Goal: Task Accomplishment & Management: Manage account settings

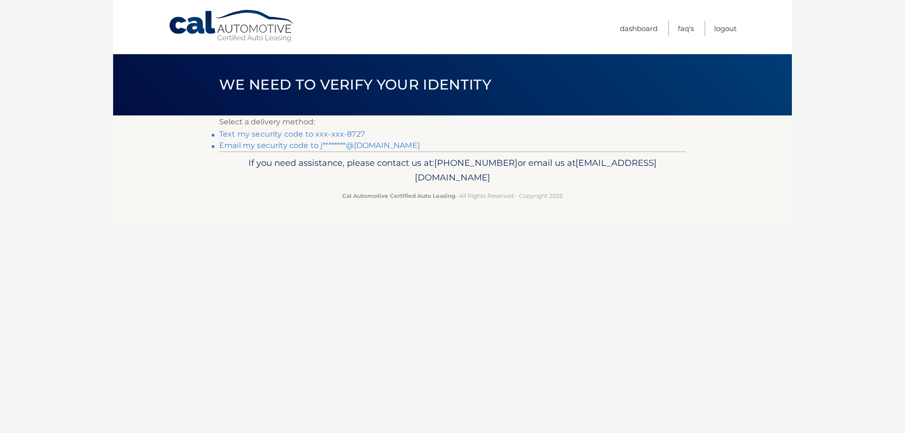
click at [290, 138] on link "Text my security code to xxx-xxx-8727" at bounding box center [292, 134] width 146 height 9
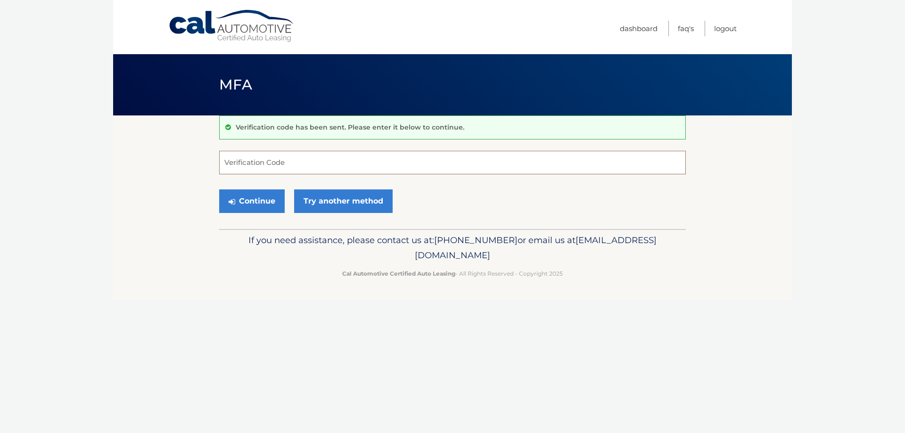
click at [249, 172] on input "Verification Code" at bounding box center [452, 163] width 467 height 24
type input "639893"
click at [272, 210] on button "Continue" at bounding box center [252, 202] width 66 height 24
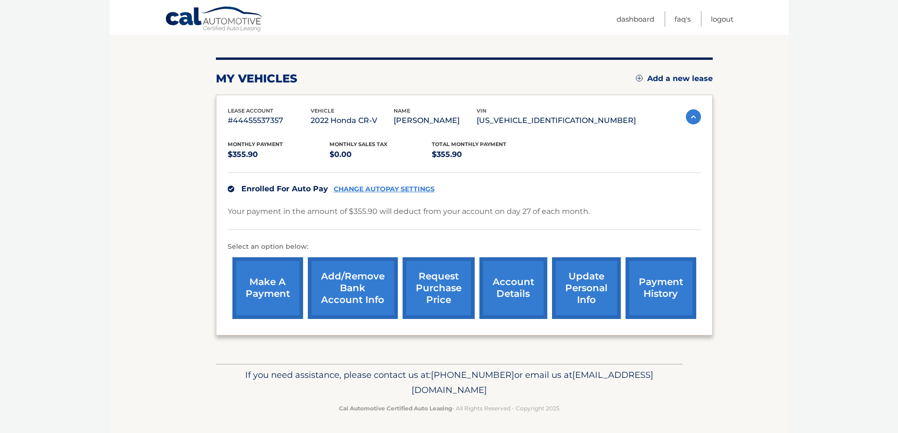
scroll to position [108, 0]
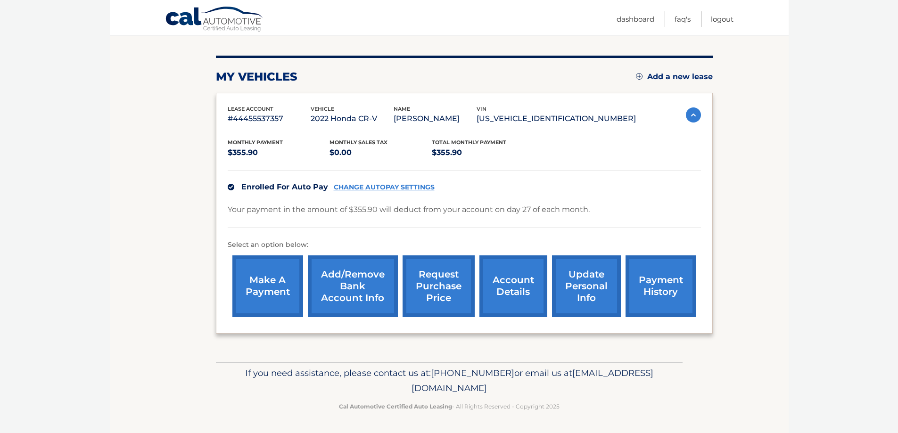
click at [506, 286] on link "account details" at bounding box center [514, 287] width 68 height 62
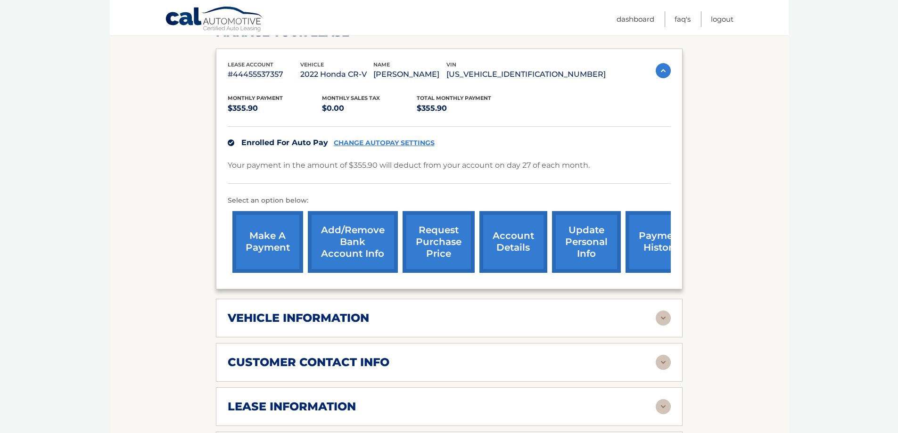
scroll to position [189, 0]
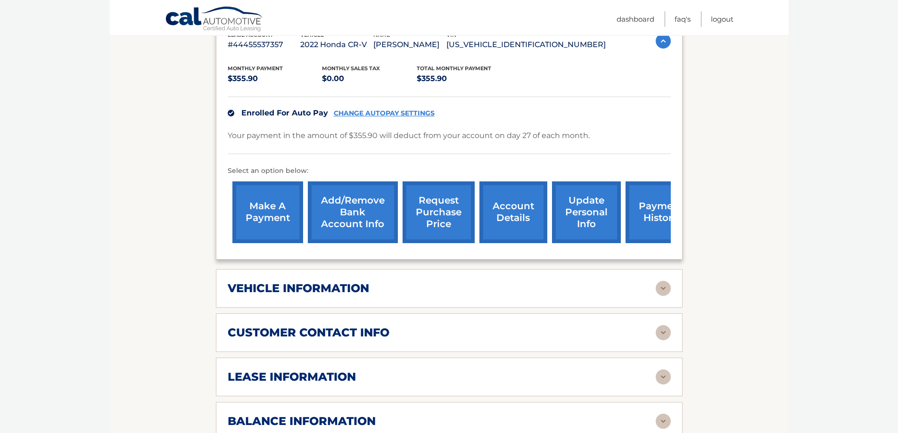
click at [661, 385] on img at bounding box center [663, 377] width 15 height 15
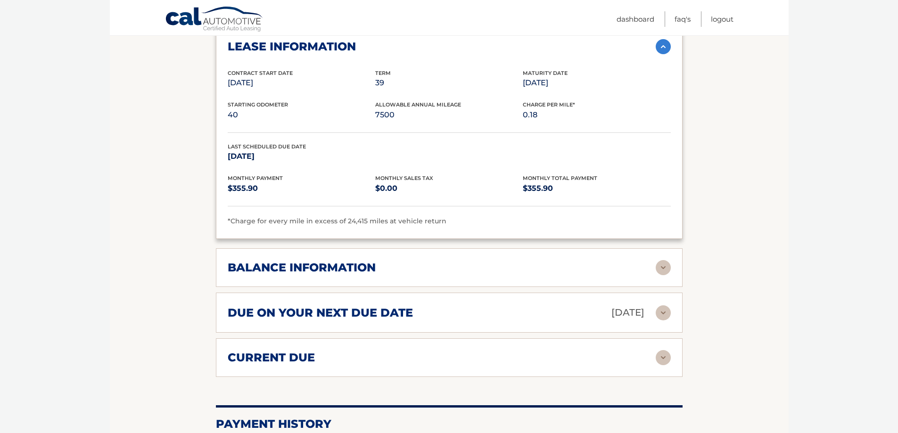
scroll to position [566, 0]
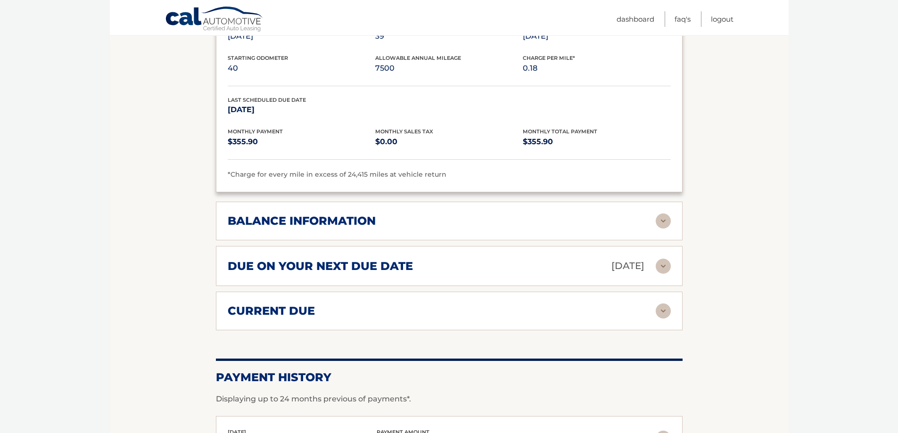
click at [660, 229] on img at bounding box center [663, 221] width 15 height 15
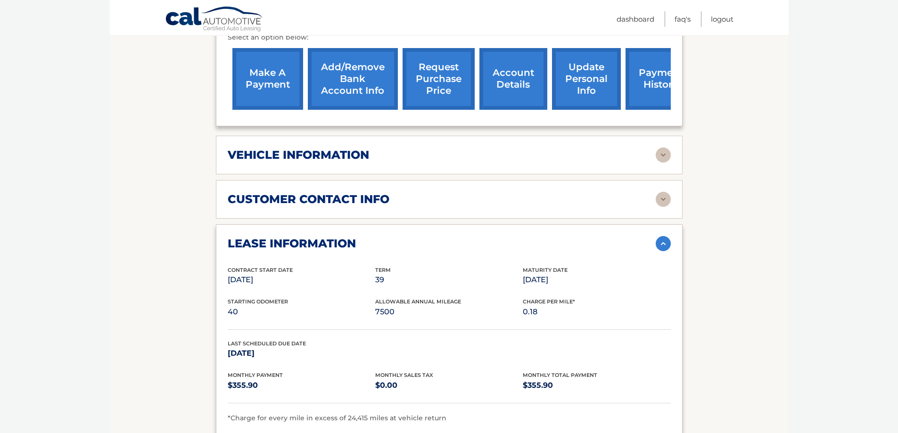
scroll to position [308, 0]
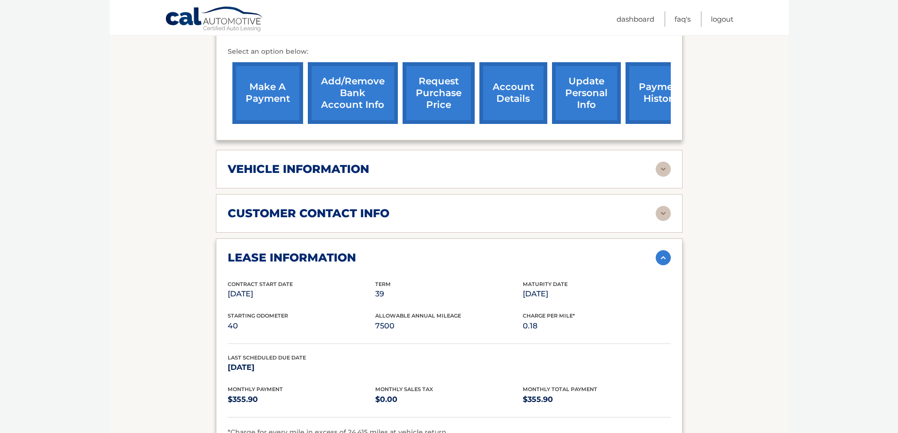
click at [663, 177] on img at bounding box center [663, 169] width 15 height 15
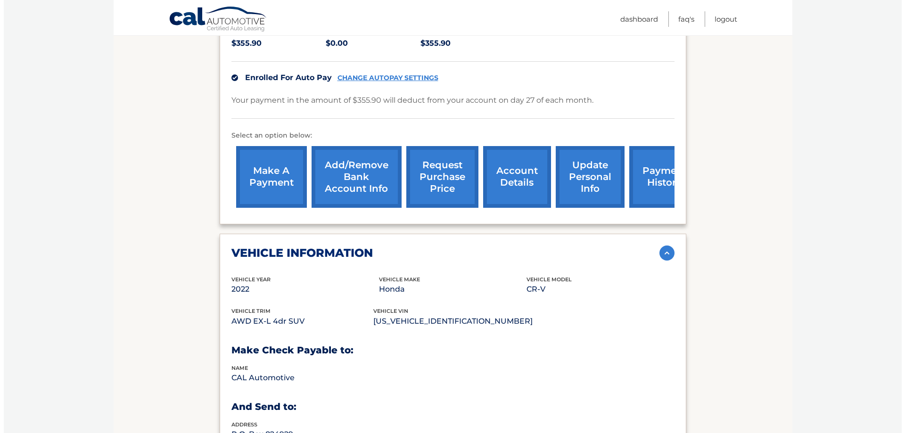
scroll to position [214, 0]
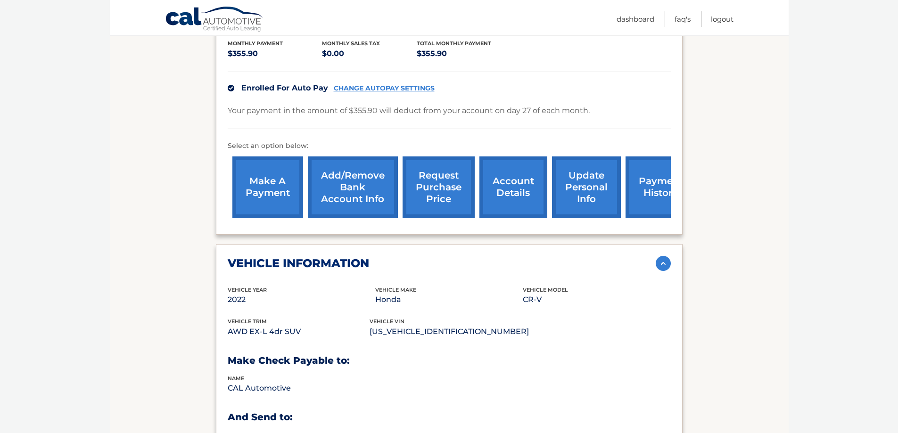
click at [434, 200] on link "request purchase price" at bounding box center [439, 188] width 72 height 62
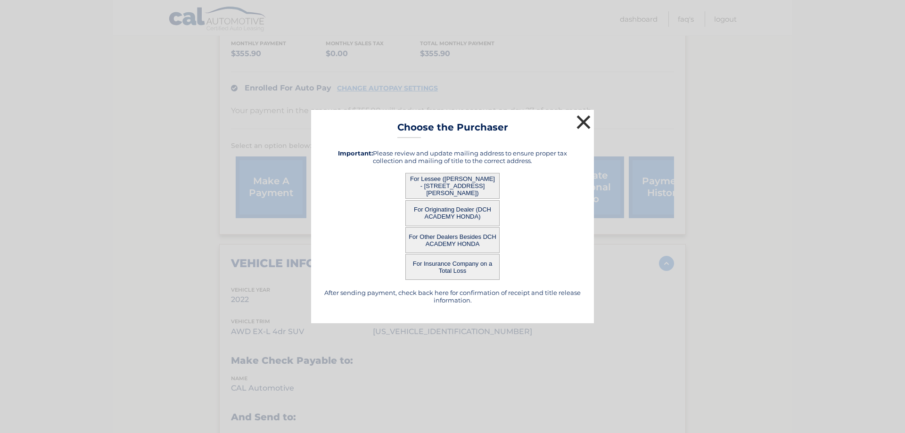
click at [581, 115] on button "×" at bounding box center [583, 122] width 19 height 19
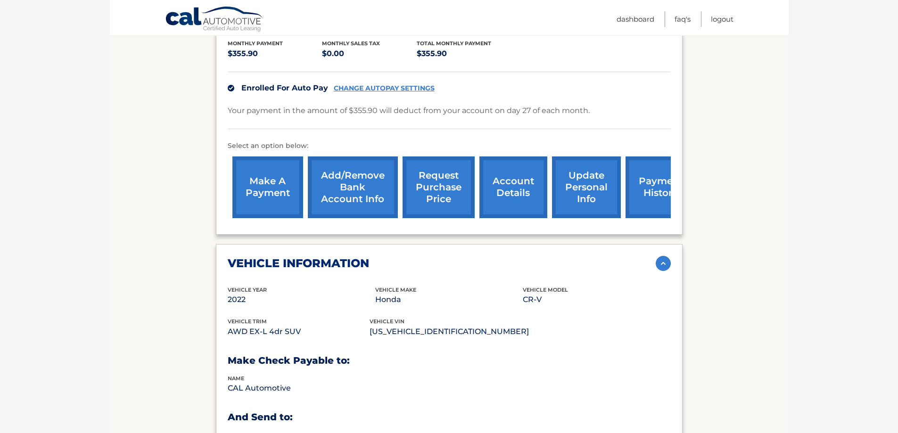
click at [429, 211] on link "request purchase price" at bounding box center [439, 188] width 72 height 62
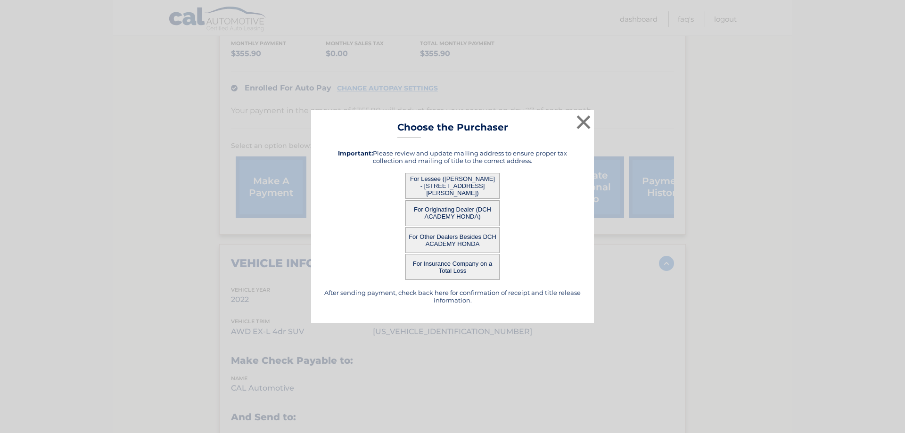
click at [440, 178] on button "For Lessee ([PERSON_NAME] - [STREET_ADDRESS][PERSON_NAME])" at bounding box center [453, 186] width 94 height 26
click at [416, 187] on button "For Lessee ([PERSON_NAME] - [STREET_ADDRESS][PERSON_NAME])" at bounding box center [453, 186] width 94 height 26
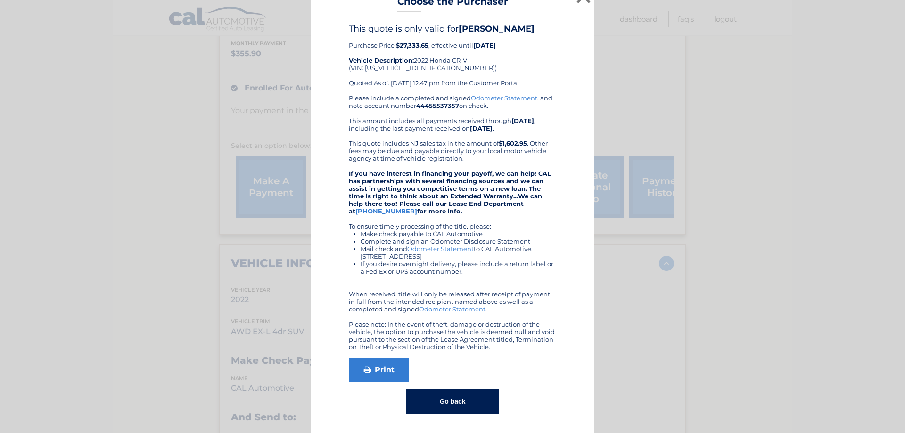
scroll to position [32, 0]
click at [384, 363] on link "Print" at bounding box center [379, 370] width 60 height 24
click at [448, 403] on button "Go back" at bounding box center [453, 402] width 92 height 25
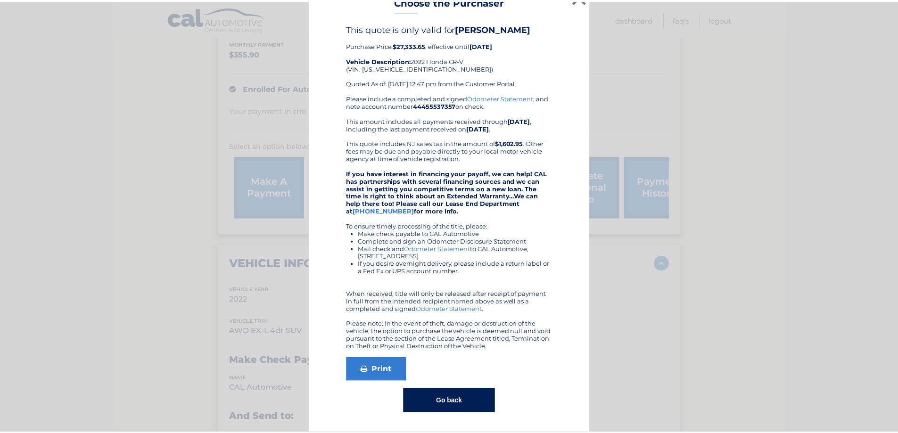
scroll to position [0, 0]
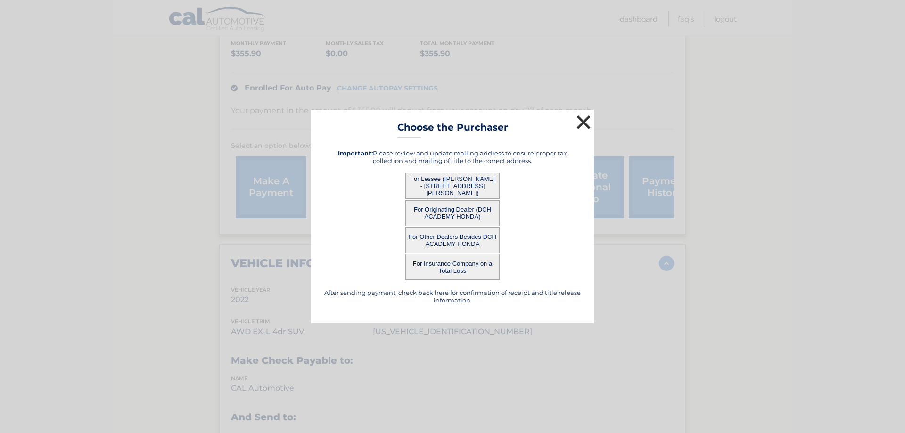
click at [581, 116] on button "×" at bounding box center [583, 122] width 19 height 19
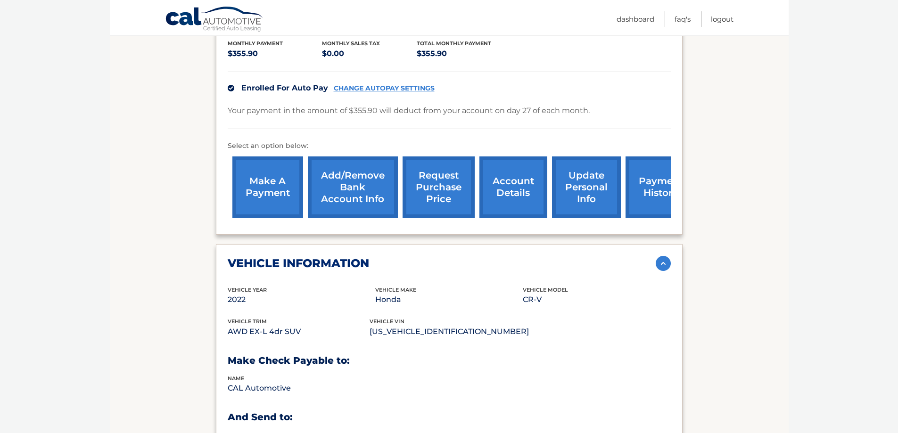
click at [516, 207] on link "account details" at bounding box center [514, 188] width 68 height 62
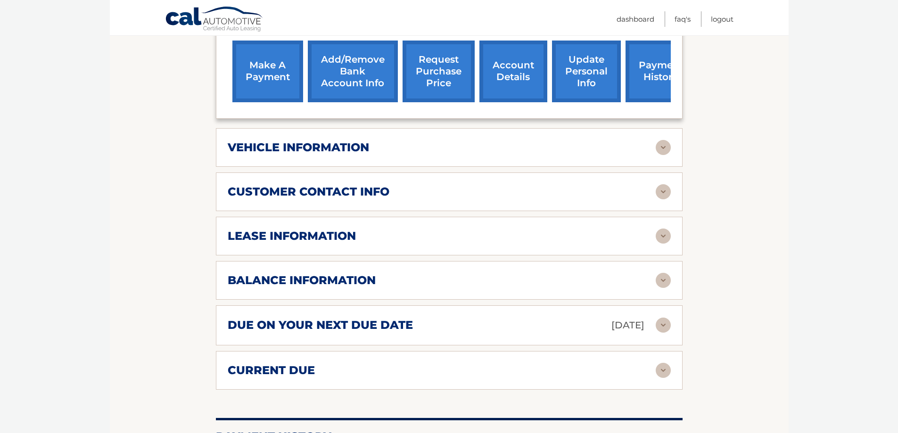
scroll to position [330, 0]
click at [667, 243] on img at bounding box center [663, 235] width 15 height 15
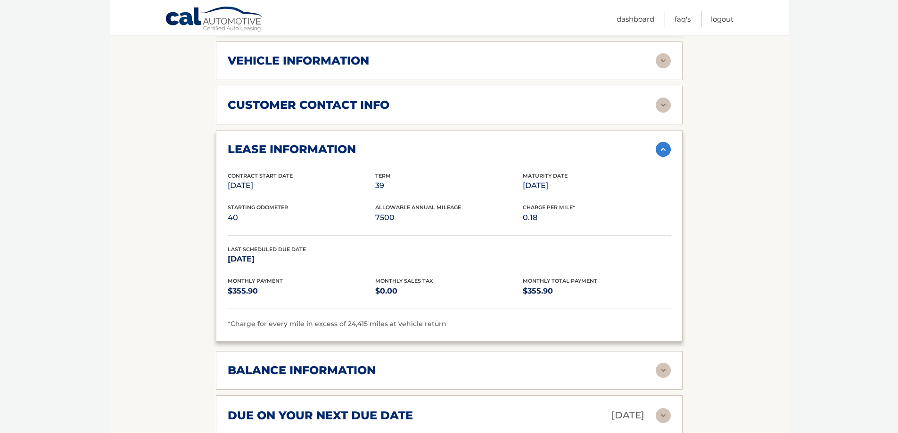
scroll to position [424, 0]
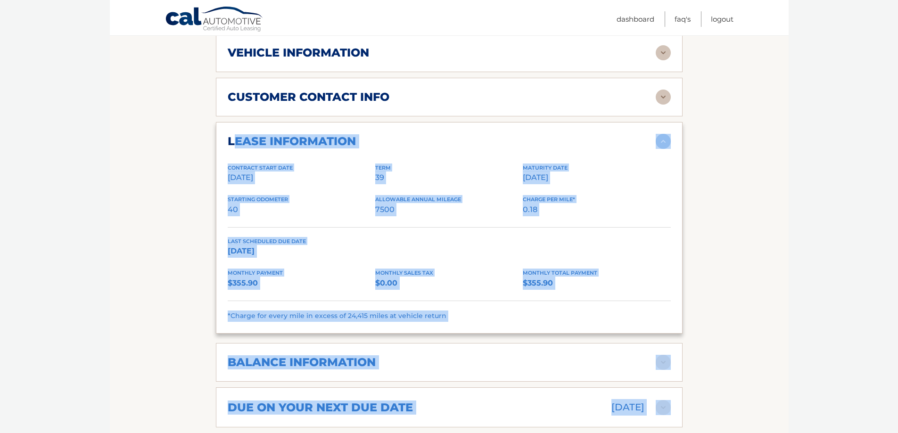
drag, startPoint x: 238, startPoint y: 152, endPoint x: 693, endPoint y: 203, distance: 457.9
click at [693, 203] on section "Account Details | #44455537357 Back to Dashboard Manage Your Lease lease accoun…" at bounding box center [449, 183] width 679 height 984
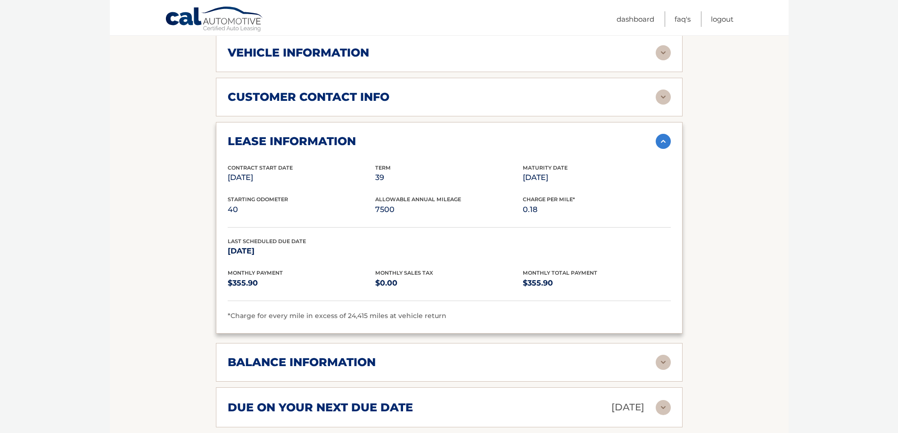
click at [750, 254] on section "Account Details | #44455537357 Back to Dashboard Manage Your Lease lease accoun…" at bounding box center [449, 183] width 679 height 984
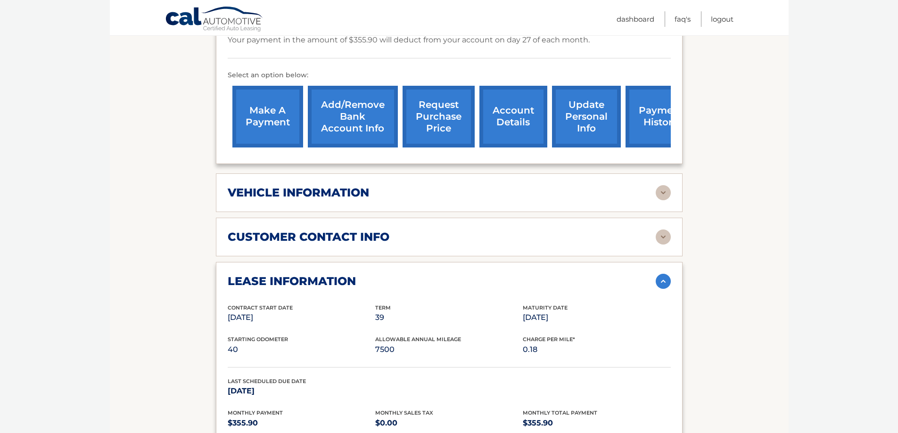
scroll to position [283, 0]
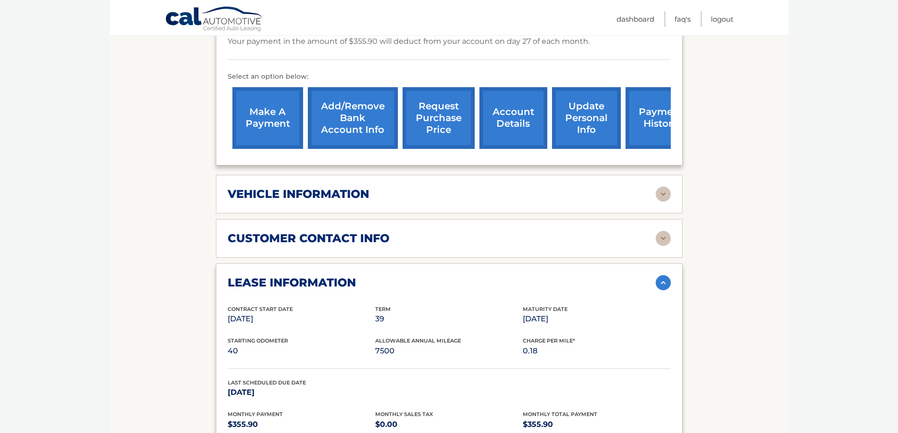
drag, startPoint x: 746, startPoint y: 423, endPoint x: 722, endPoint y: 452, distance: 37.2
